Goal: Check status: Check status

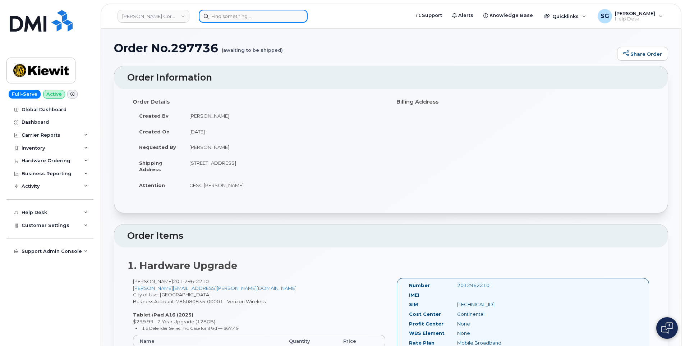
click at [269, 18] on input at bounding box center [253, 16] width 109 height 13
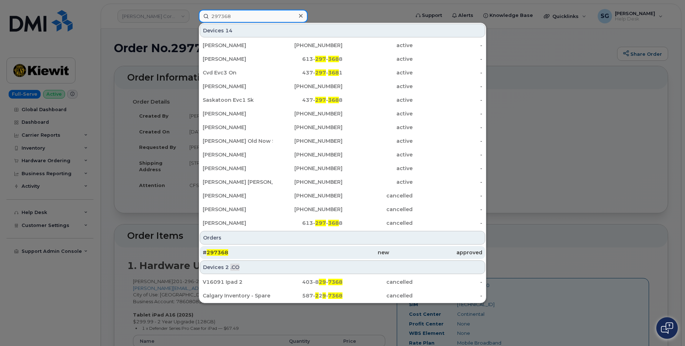
type input "297368"
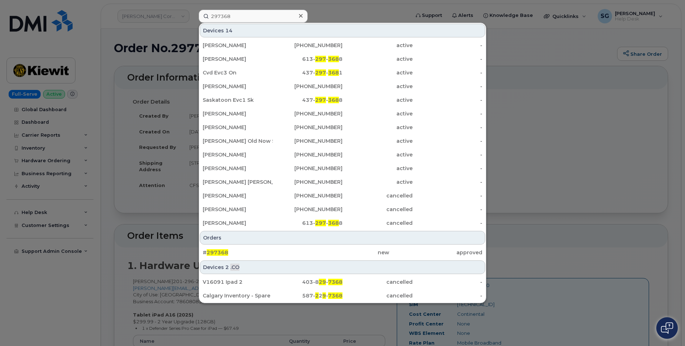
drag, startPoint x: 323, startPoint y: 256, endPoint x: 663, endPoint y: 263, distance: 339.5
click at [389, 256] on div "new" at bounding box center [435, 252] width 93 height 13
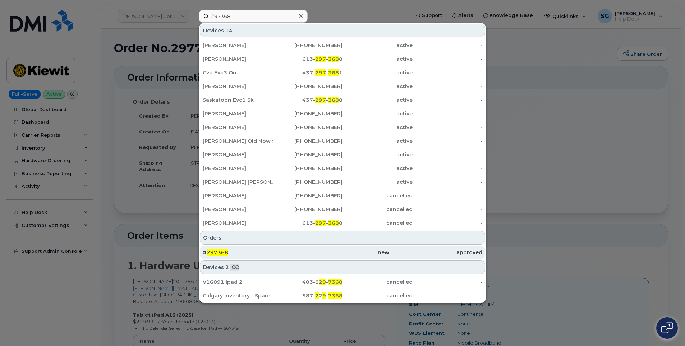
click at [370, 254] on div "new" at bounding box center [342, 252] width 93 height 7
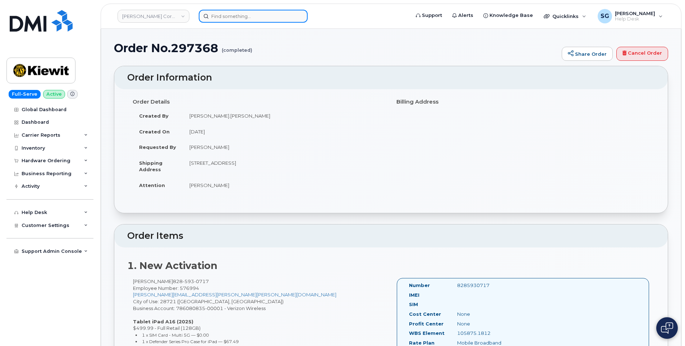
click at [233, 17] on input at bounding box center [253, 16] width 109 height 13
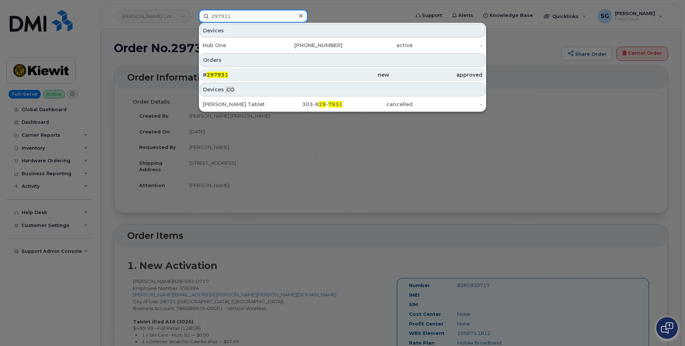
type input "297931"
click at [293, 74] on div "# 297931" at bounding box center [249, 74] width 93 height 7
click at [318, 75] on div "new" at bounding box center [342, 74] width 93 height 7
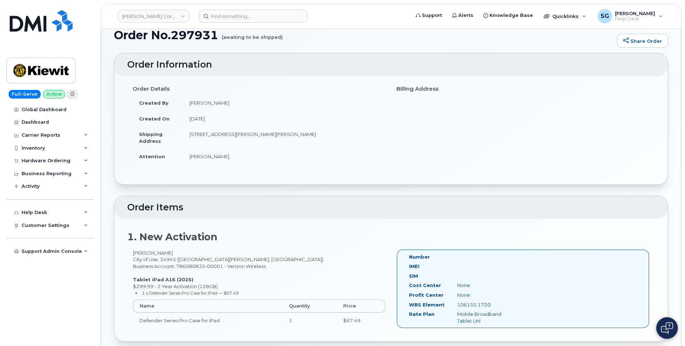
scroll to position [36, 0]
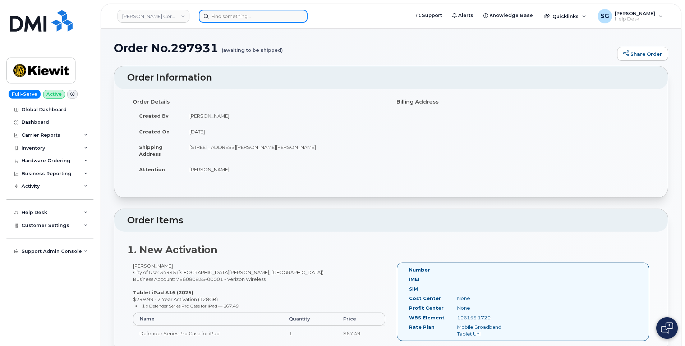
click at [258, 13] on input at bounding box center [253, 16] width 109 height 13
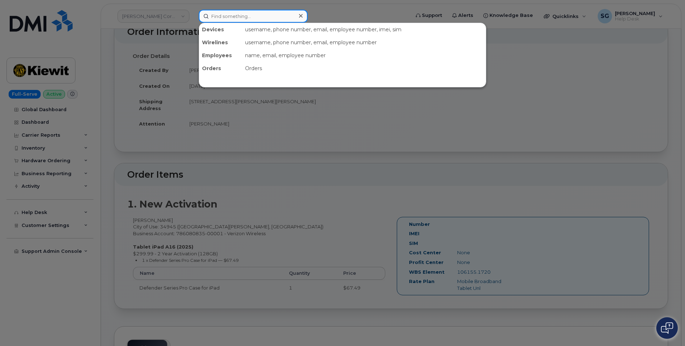
scroll to position [72, 0]
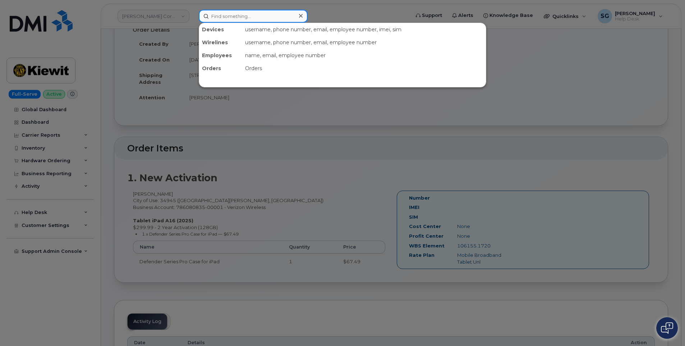
click at [235, 11] on input at bounding box center [253, 16] width 109 height 13
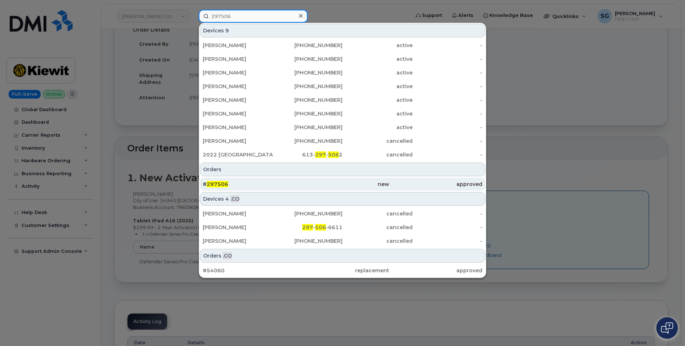
type input "297506"
click at [375, 184] on div "new" at bounding box center [342, 184] width 93 height 7
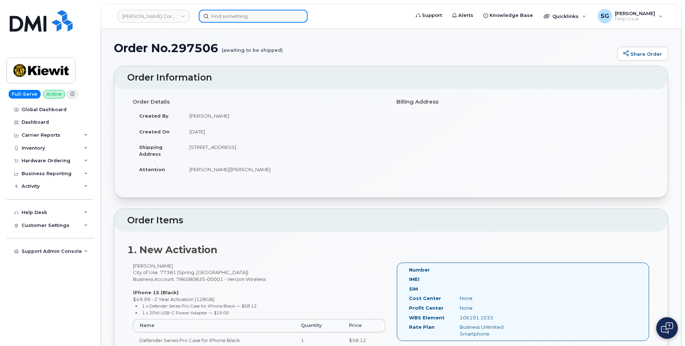
click at [272, 12] on input at bounding box center [253, 16] width 109 height 13
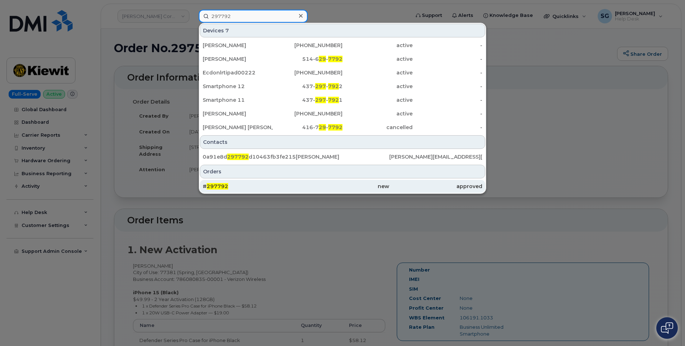
type input "297792"
click at [296, 190] on div "# 297792" at bounding box center [342, 186] width 93 height 13
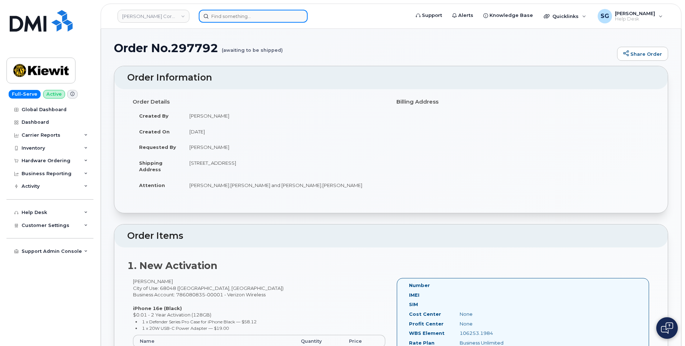
click at [262, 17] on input at bounding box center [253, 16] width 109 height 13
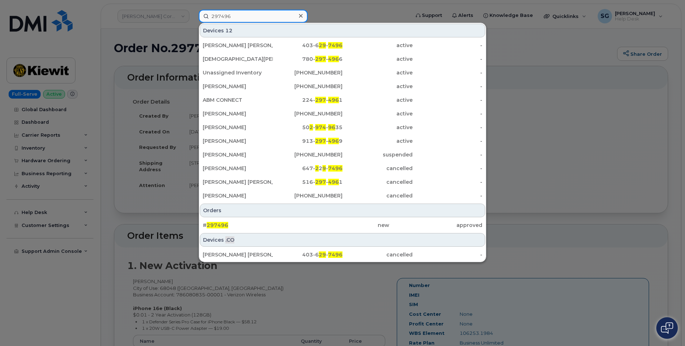
type input "297496"
click at [281, 225] on div "# 297496" at bounding box center [249, 225] width 93 height 7
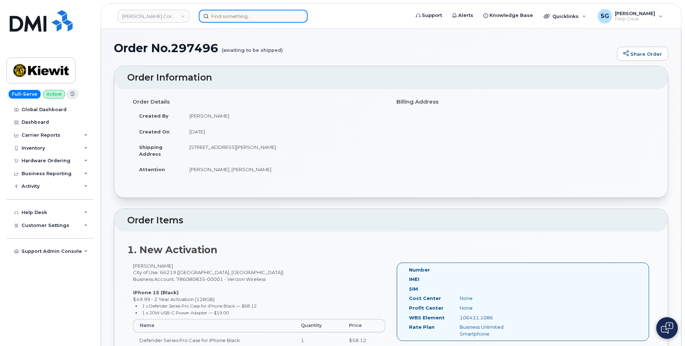
click at [230, 18] on input at bounding box center [253, 16] width 109 height 13
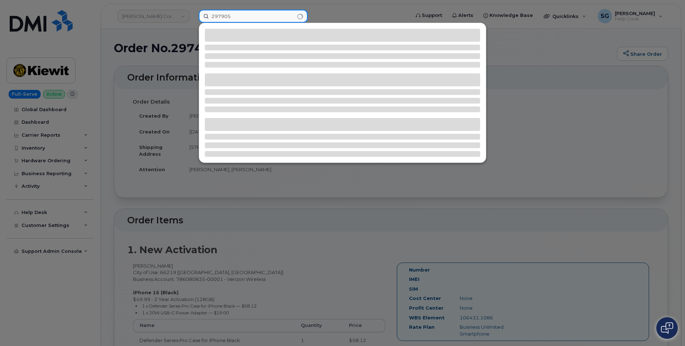
type input "297905"
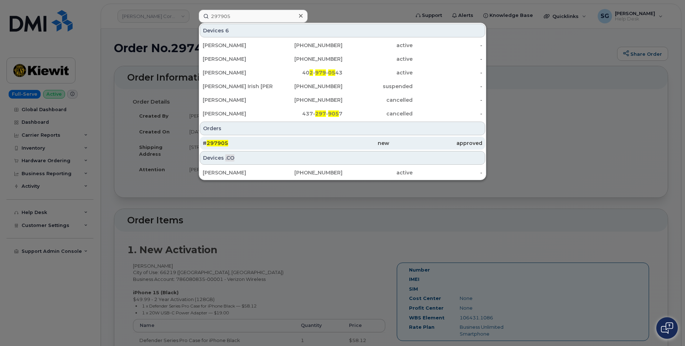
click at [337, 140] on div "new" at bounding box center [342, 143] width 93 height 7
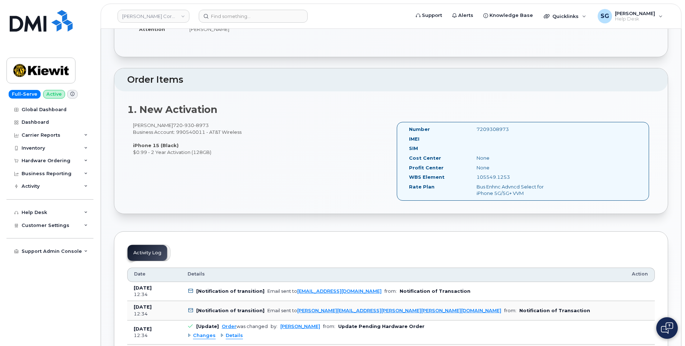
scroll to position [163, 0]
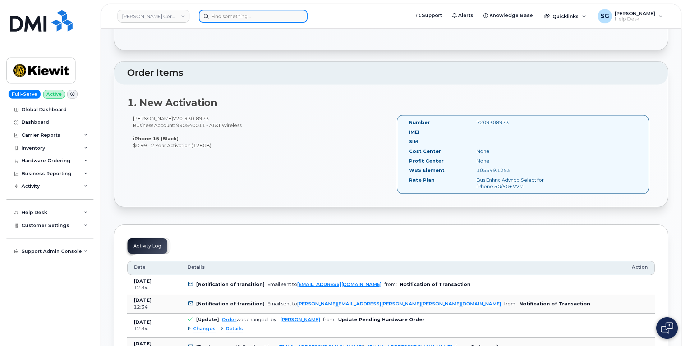
click at [292, 16] on input at bounding box center [253, 16] width 109 height 13
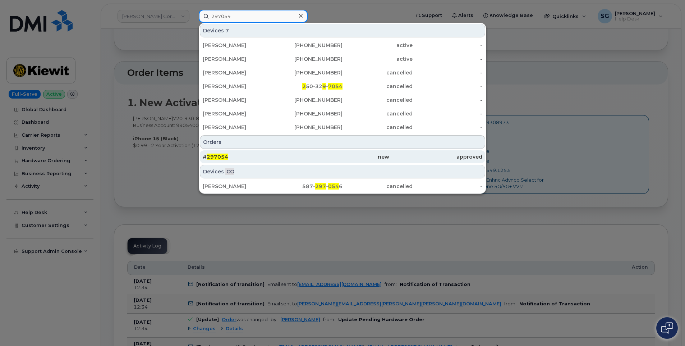
type input "297054"
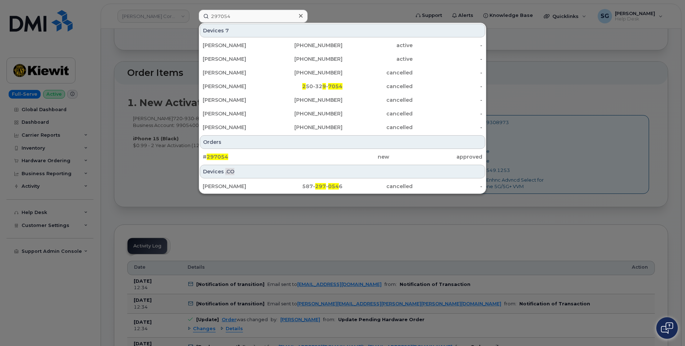
drag, startPoint x: 343, startPoint y: 160, endPoint x: 586, endPoint y: 199, distance: 246.2
click at [343, 160] on div "new" at bounding box center [342, 156] width 93 height 7
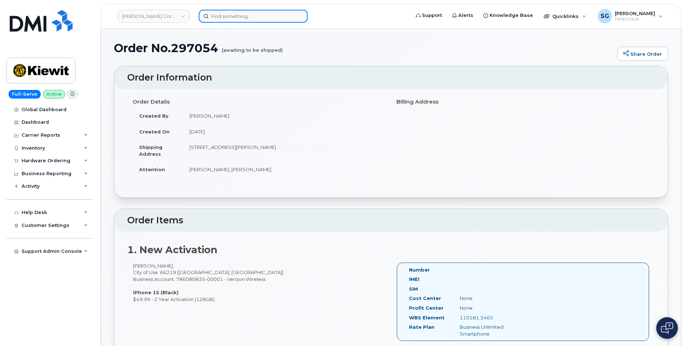
click at [283, 13] on input at bounding box center [253, 16] width 109 height 13
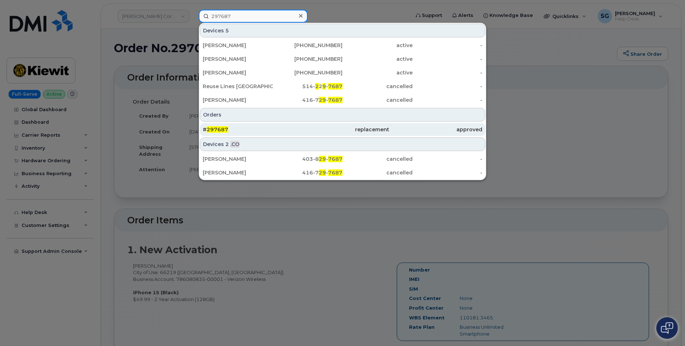
type input "297687"
click at [296, 133] on div "# 297687" at bounding box center [342, 129] width 93 height 13
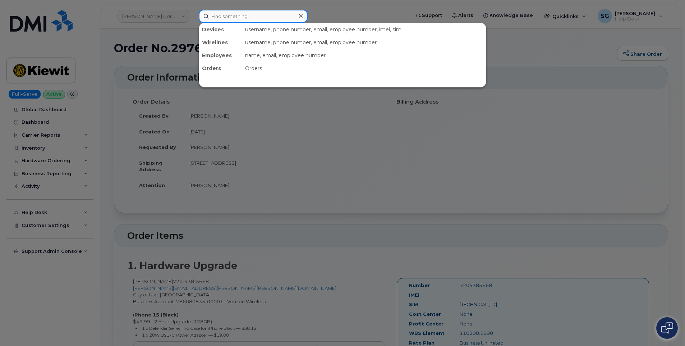
click at [238, 18] on input at bounding box center [253, 16] width 109 height 13
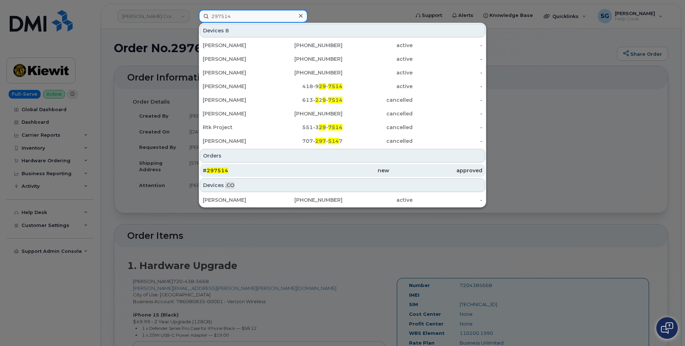
type input "297514"
click at [296, 166] on div "# 297514" at bounding box center [342, 170] width 93 height 13
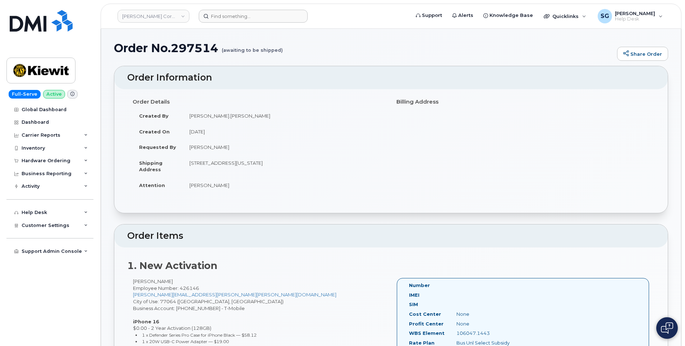
click at [236, 24] on header "[PERSON_NAME] Corporation Support Alerts Knowledge Base Quicklinks Suspend / Ca…" at bounding box center [391, 16] width 581 height 25
click at [237, 18] on input at bounding box center [253, 16] width 109 height 13
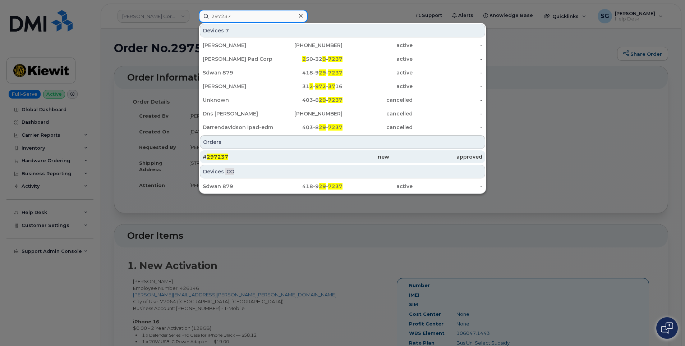
type input "297237"
click at [235, 156] on div "# 297237" at bounding box center [249, 156] width 93 height 7
